Goal: Transaction & Acquisition: Purchase product/service

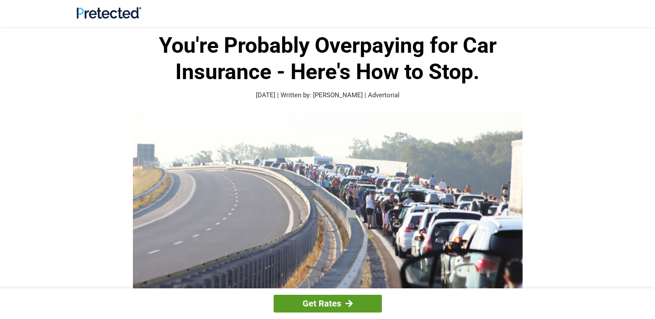
click at [346, 306] on div at bounding box center [348, 304] width 7 height 8
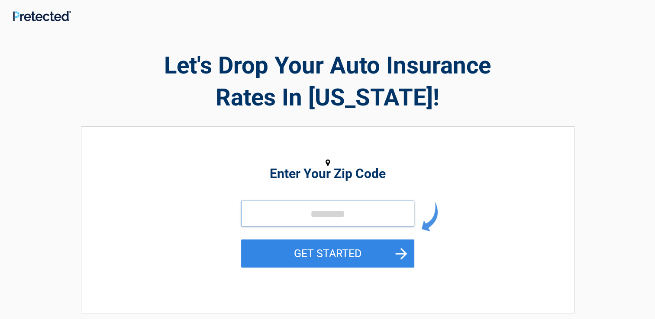
click at [333, 218] on input "tel" at bounding box center [327, 214] width 173 height 26
type input "*****"
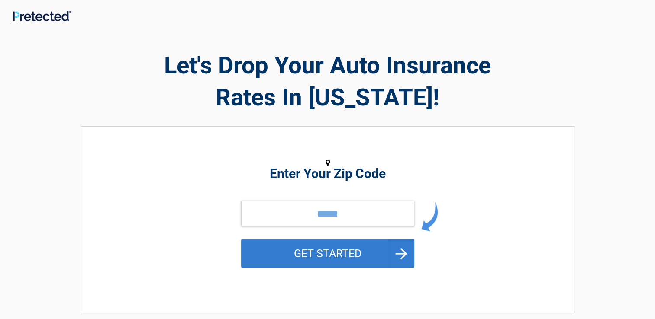
click at [310, 259] on button "GET STARTED" at bounding box center [327, 254] width 173 height 28
